Goal: Contribute content: Add original content to the website for others to see

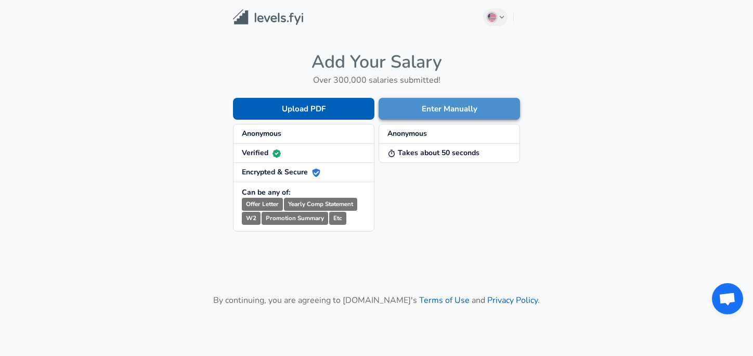
click at [462, 110] on button "Enter Manually" at bounding box center [449, 109] width 141 height 22
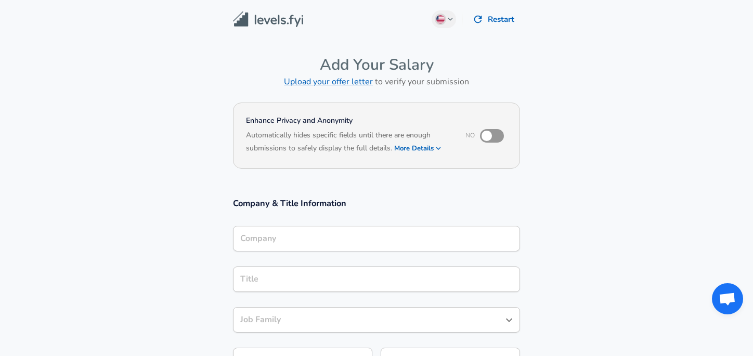
scroll to position [10, 0]
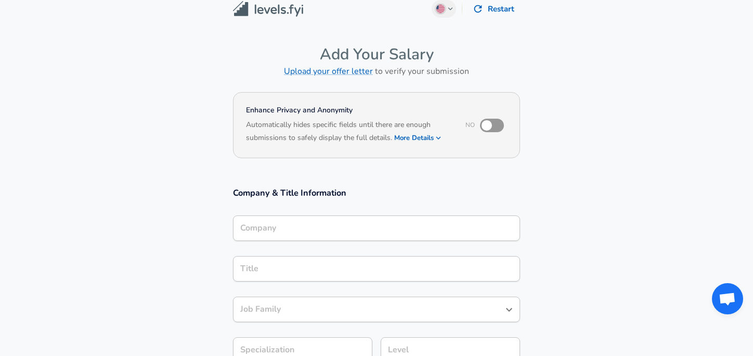
click at [352, 232] on input "Company" at bounding box center [377, 228] width 278 height 16
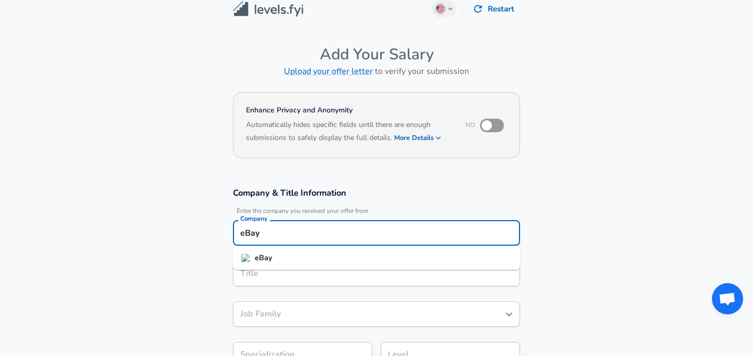
click at [254, 257] on li "eBay" at bounding box center [376, 258] width 287 height 16
type input "eBay"
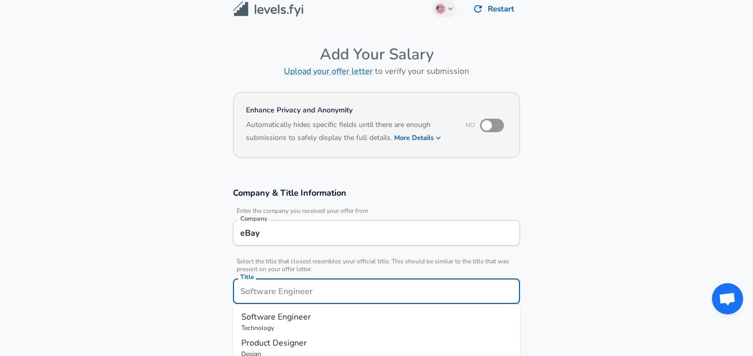
click at [248, 283] on input "Title" at bounding box center [377, 291] width 278 height 16
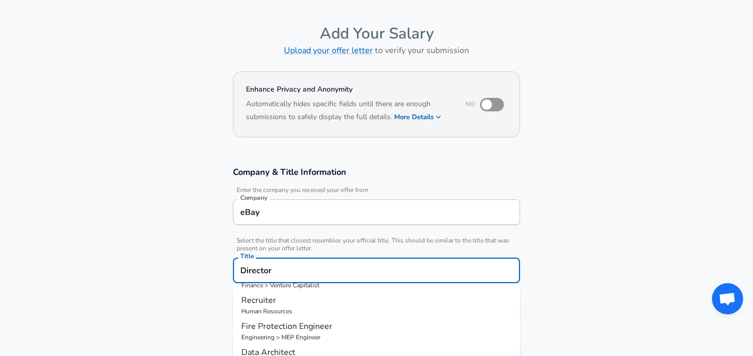
scroll to position [121, 0]
click at [300, 277] on input "Director" at bounding box center [377, 270] width 278 height 16
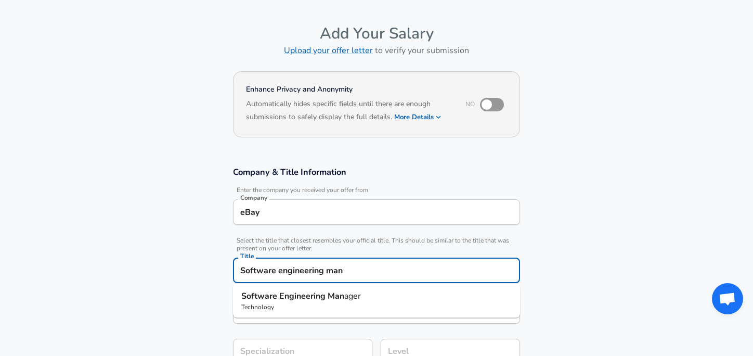
click at [312, 295] on strong "Engineering" at bounding box center [303, 295] width 48 height 11
type input "Software Engineering Manager"
click at [379, 312] on input "Software Engineering Manager" at bounding box center [369, 311] width 262 height 16
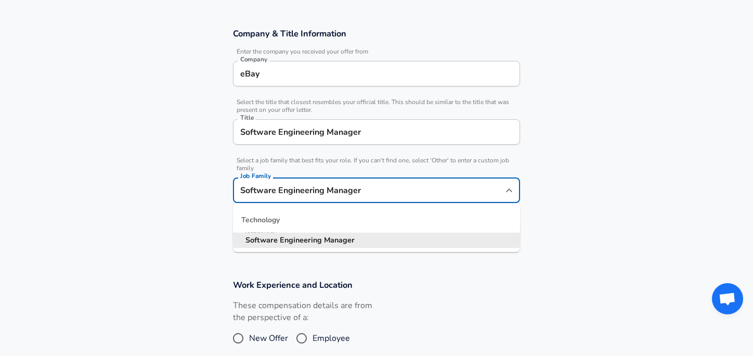
scroll to position [171, 0]
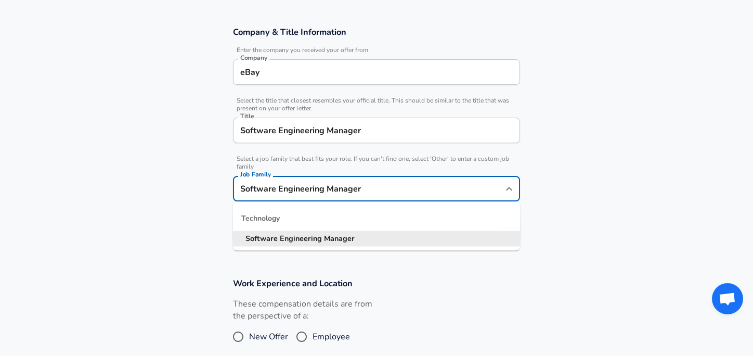
click at [335, 123] on input "Software Engineering Manager" at bounding box center [377, 130] width 278 height 16
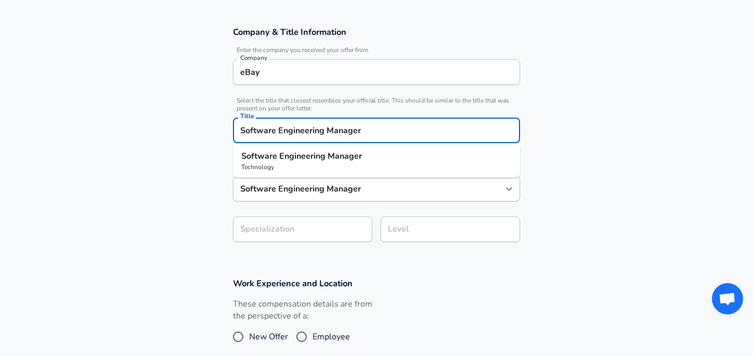
click at [335, 123] on input "Software Engineering Manager" at bounding box center [377, 130] width 278 height 16
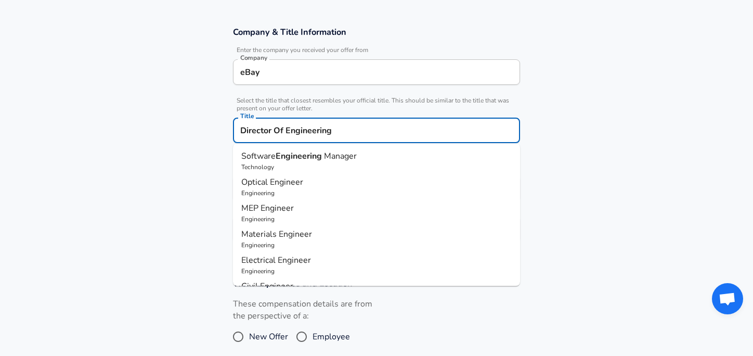
click at [363, 159] on p "Software Engineering Manager" at bounding box center [376, 156] width 270 height 12
type input "Software Engineering Manager"
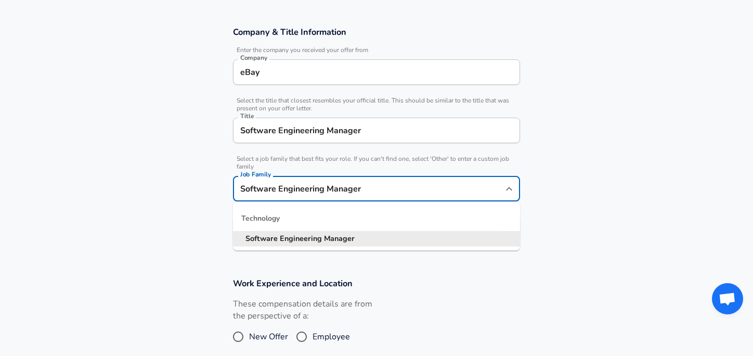
click at [378, 195] on input "Software Engineering Manager" at bounding box center [369, 188] width 262 height 16
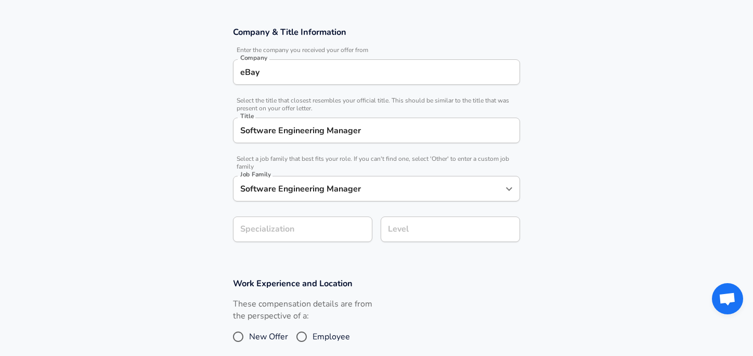
click at [626, 179] on section "Company & Title Information Enter the company you received your offer from Comp…" at bounding box center [376, 139] width 753 height 251
click at [284, 228] on section "Company & Title Information Enter the company you received your offer from Comp…" at bounding box center [376, 139] width 753 height 251
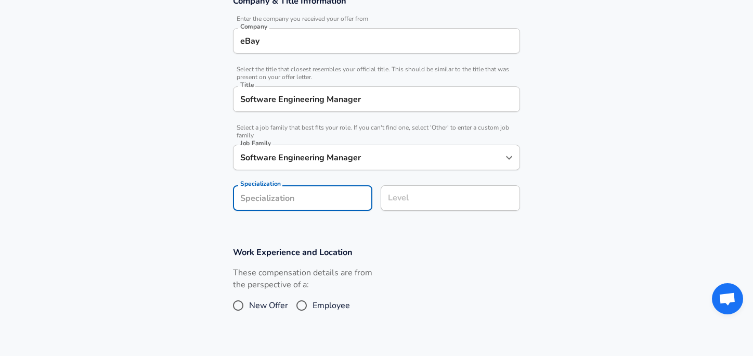
click at [302, 305] on input "Employee" at bounding box center [302, 305] width 22 height 17
radio input "true"
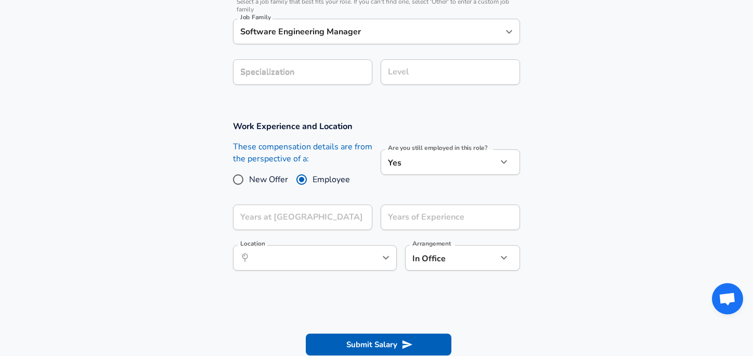
scroll to position [352, 0]
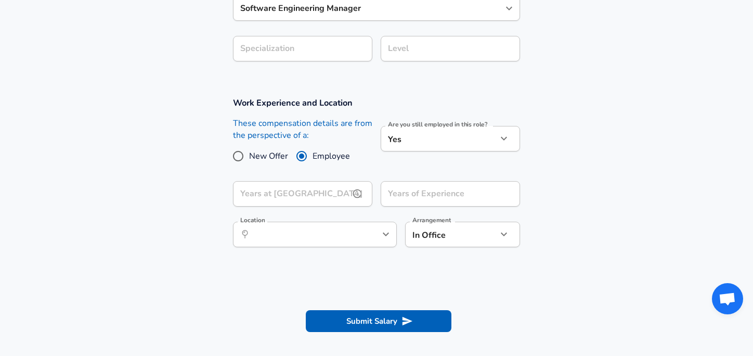
click at [349, 199] on input "Years at [GEOGRAPHIC_DATA]" at bounding box center [291, 193] width 117 height 25
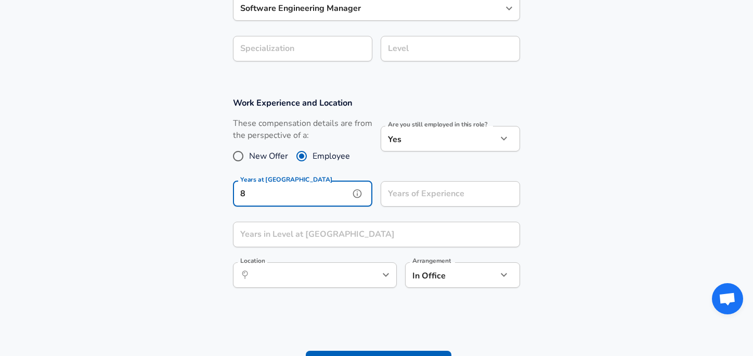
type input "8"
click at [432, 195] on input "Years of Experience" at bounding box center [439, 193] width 117 height 25
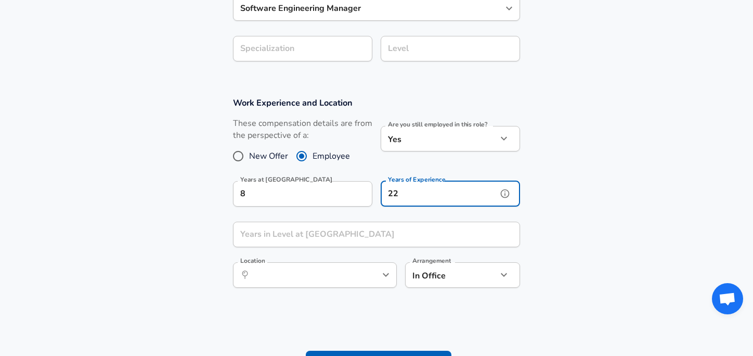
type input "22"
click at [359, 233] on input "Years in Level at [GEOGRAPHIC_DATA]" at bounding box center [365, 234] width 264 height 25
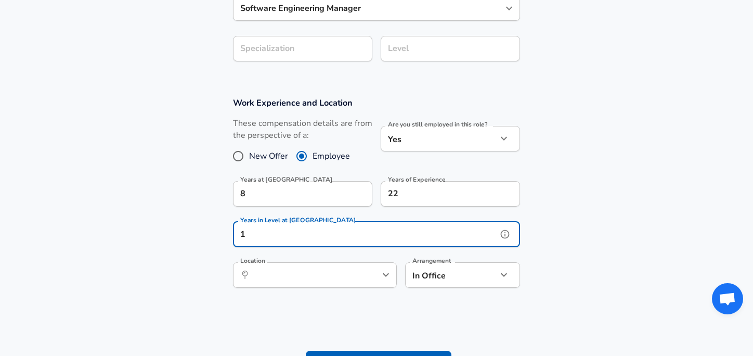
click at [377, 279] on div "​ Location" at bounding box center [315, 274] width 164 height 25
type input "1"
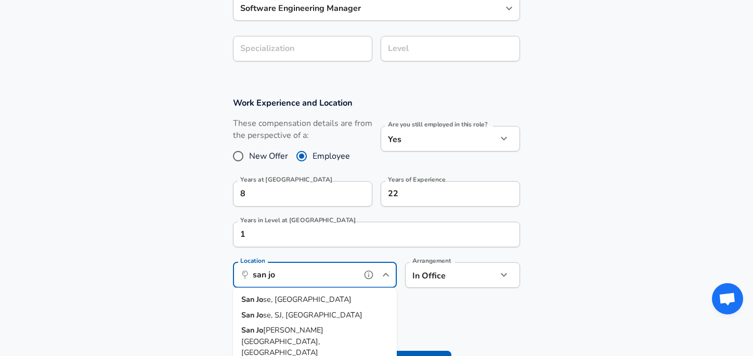
click at [314, 296] on li "San Jo se, [GEOGRAPHIC_DATA]" at bounding box center [315, 300] width 164 height 16
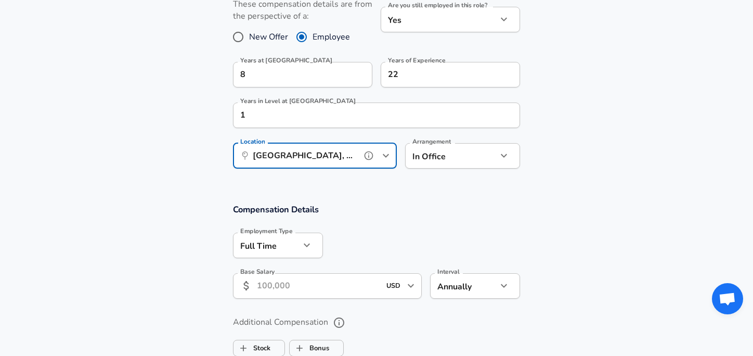
scroll to position [472, 0]
type input "[GEOGRAPHIC_DATA], [GEOGRAPHIC_DATA]"
click at [302, 284] on input "Base Salary" at bounding box center [318, 284] width 123 height 25
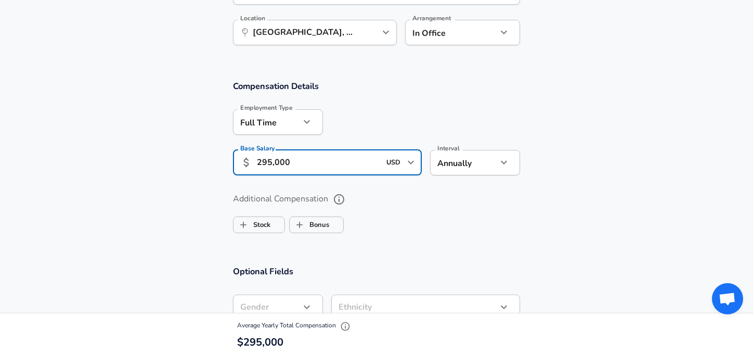
scroll to position [598, 0]
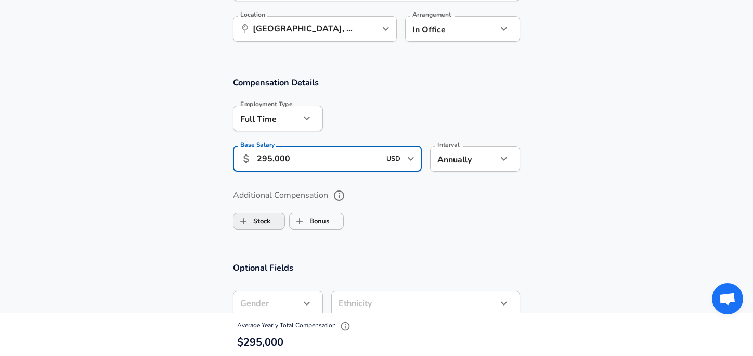
type input "295,000"
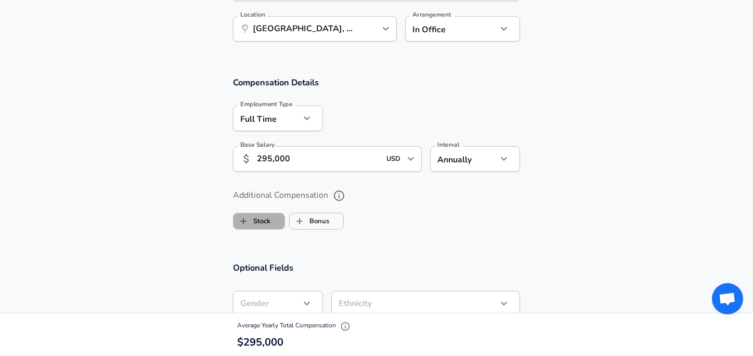
click at [257, 222] on label "Stock" at bounding box center [252, 221] width 37 height 20
checkbox input "true"
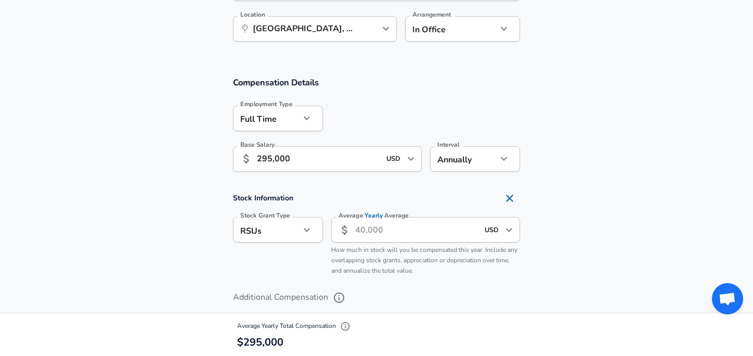
click at [409, 236] on input "Average Yearly Average" at bounding box center [416, 229] width 123 height 25
type input "250,000"
click at [587, 209] on section "Stock Information Stock Grant Type RSUs stock Stock Grant Type Average Yearly A…" at bounding box center [376, 234] width 753 height 93
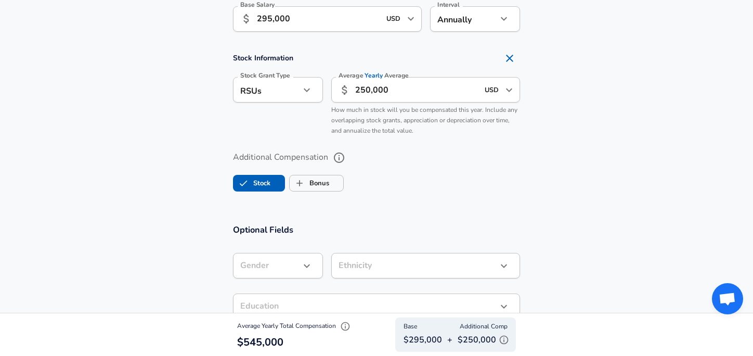
scroll to position [743, 0]
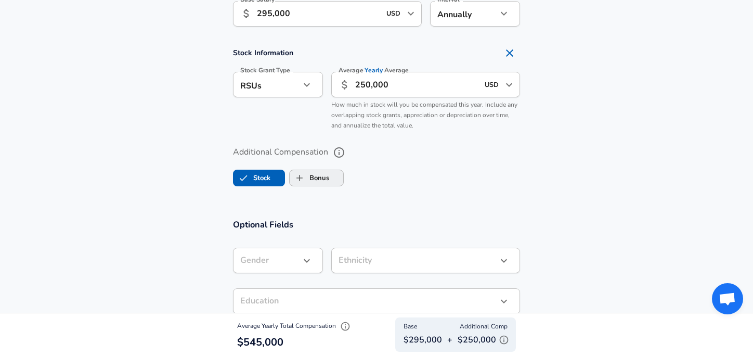
click at [313, 177] on label "Bonus" at bounding box center [310, 178] width 40 height 20
checkbox input "true"
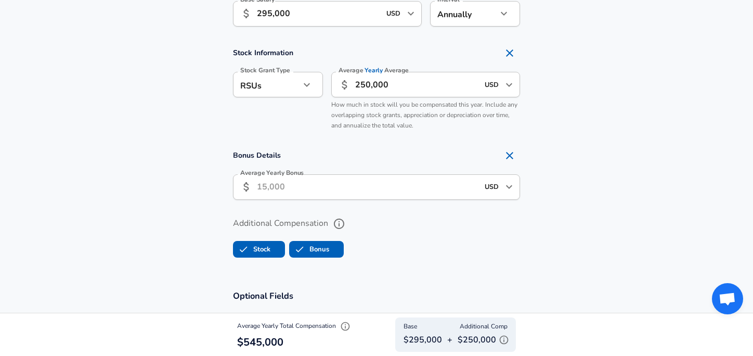
click at [297, 189] on input "Average Yearly Bonus" at bounding box center [368, 186] width 222 height 25
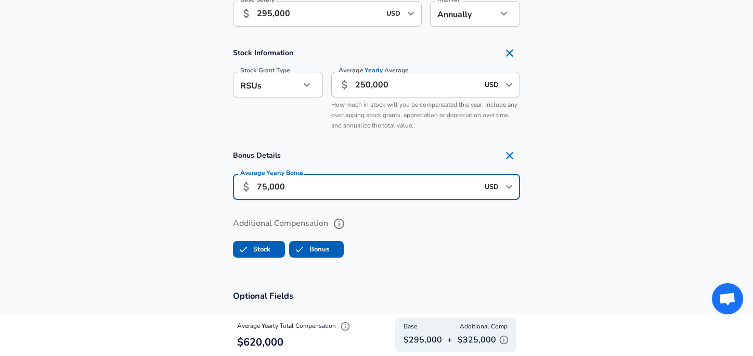
type input "75,000"
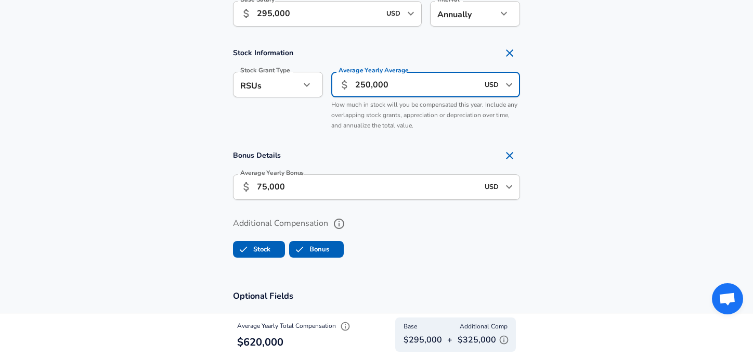
drag, startPoint x: 371, startPoint y: 83, endPoint x: 363, endPoint y: 83, distance: 8.9
click at [363, 83] on input "250,000" at bounding box center [416, 84] width 123 height 25
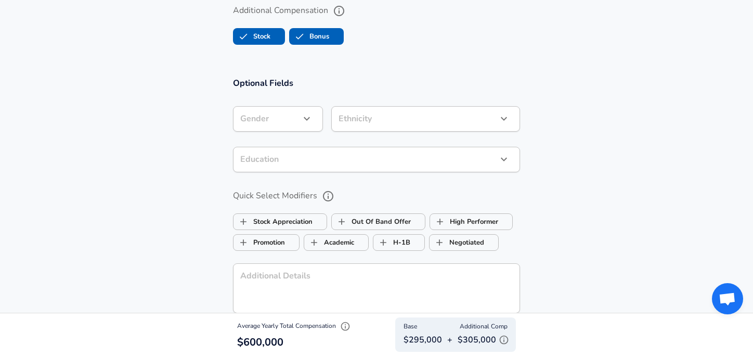
scroll to position [956, 0]
type input "230,000"
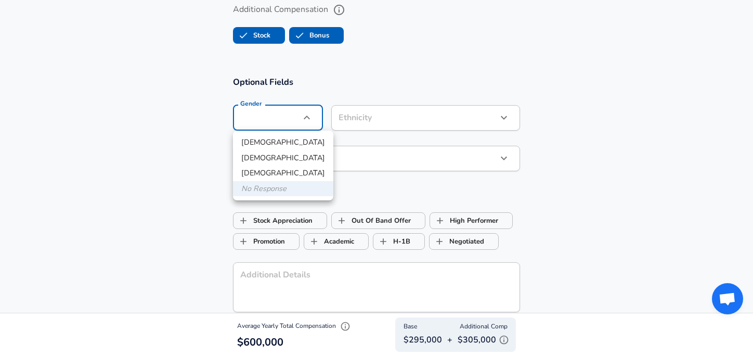
click at [404, 61] on div at bounding box center [376, 178] width 753 height 356
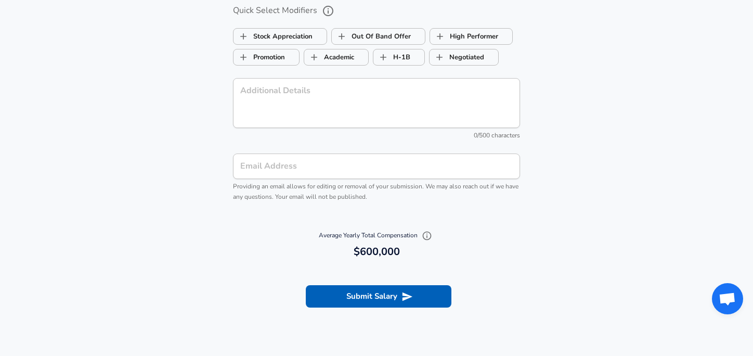
scroll to position [1142, 0]
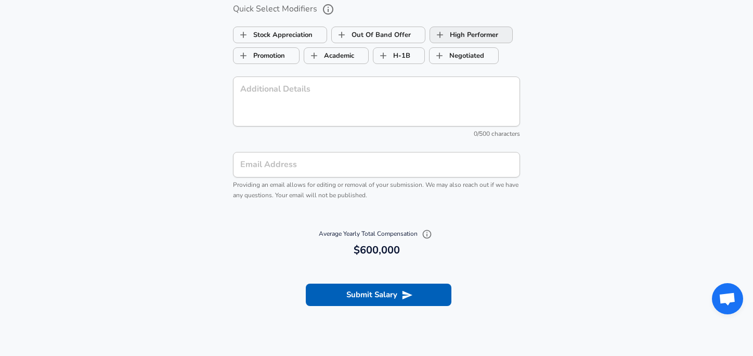
click at [472, 34] on label "High Performer" at bounding box center [464, 35] width 68 height 20
checkbox input "true"
click at [310, 38] on label "Stock Appreciation" at bounding box center [273, 35] width 79 height 20
checkbox input "true"
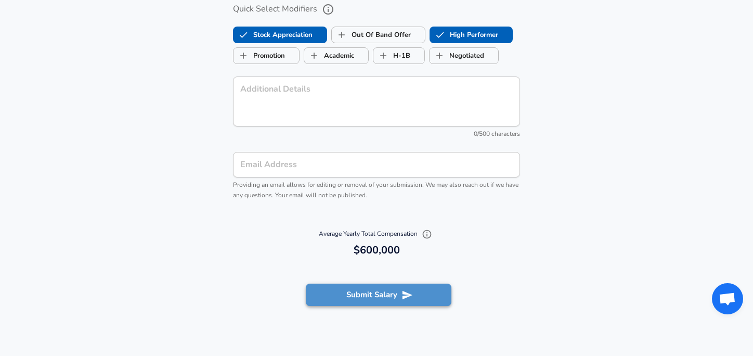
click at [374, 298] on button "Submit Salary" at bounding box center [379, 294] width 146 height 22
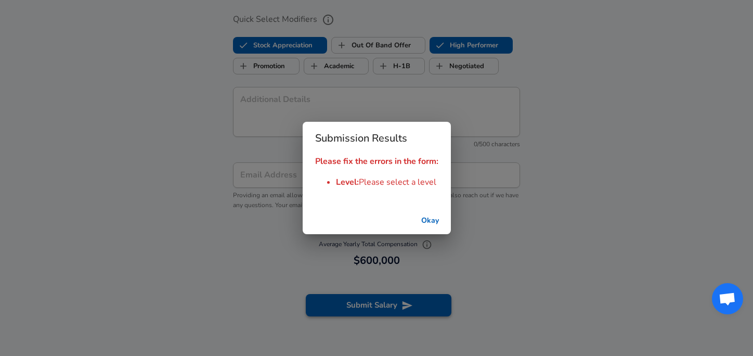
scroll to position [1153, 0]
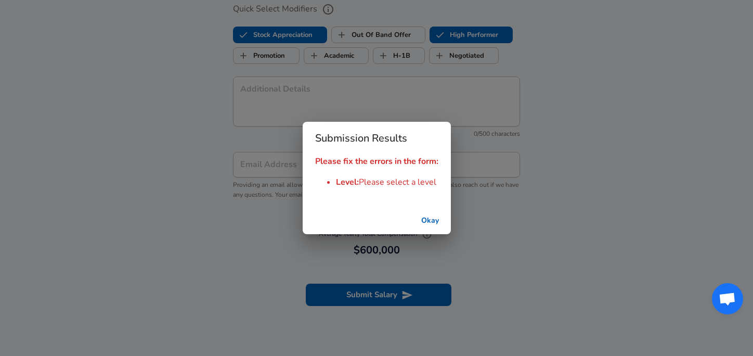
click at [434, 222] on button "Okay" at bounding box center [429, 220] width 33 height 19
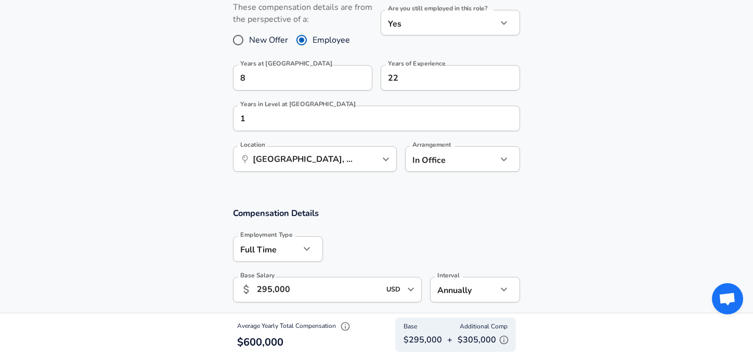
scroll to position [475, 0]
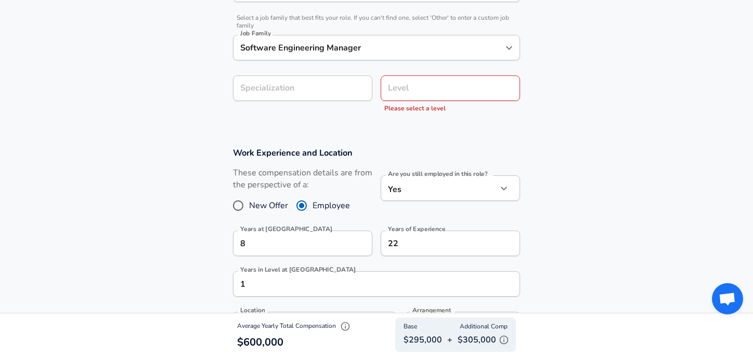
click at [434, 97] on div "Level" at bounding box center [450, 87] width 139 height 25
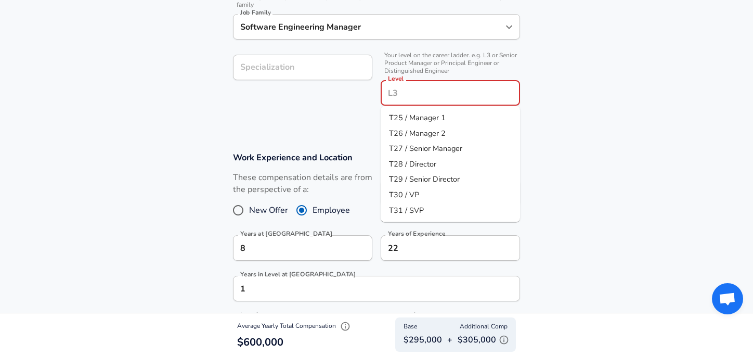
click at [429, 161] on span "T28 / Director" at bounding box center [412, 163] width 47 height 10
type input "T28 / Director"
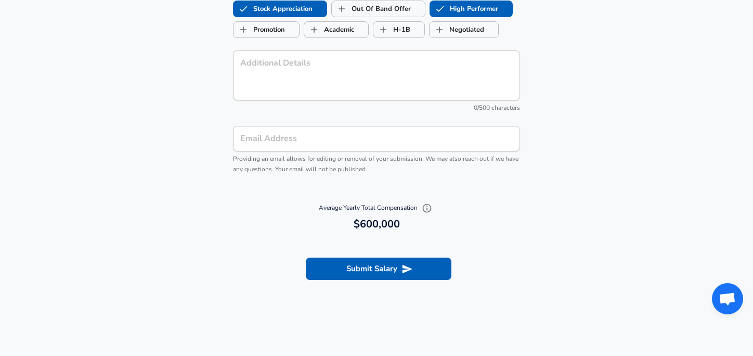
scroll to position [1196, 0]
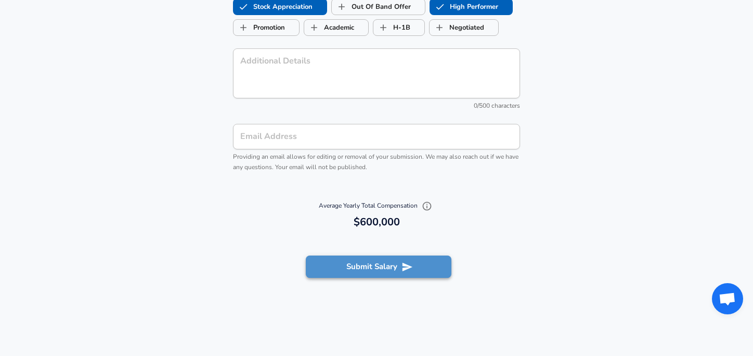
click at [364, 270] on button "Submit Salary" at bounding box center [379, 266] width 146 height 22
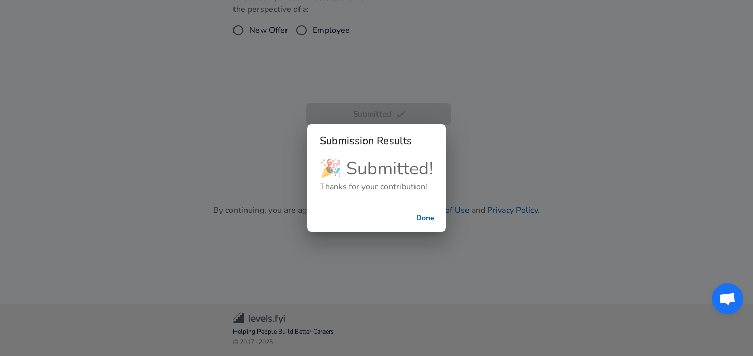
scroll to position [284, 0]
